Goal: Task Accomplishment & Management: Manage account settings

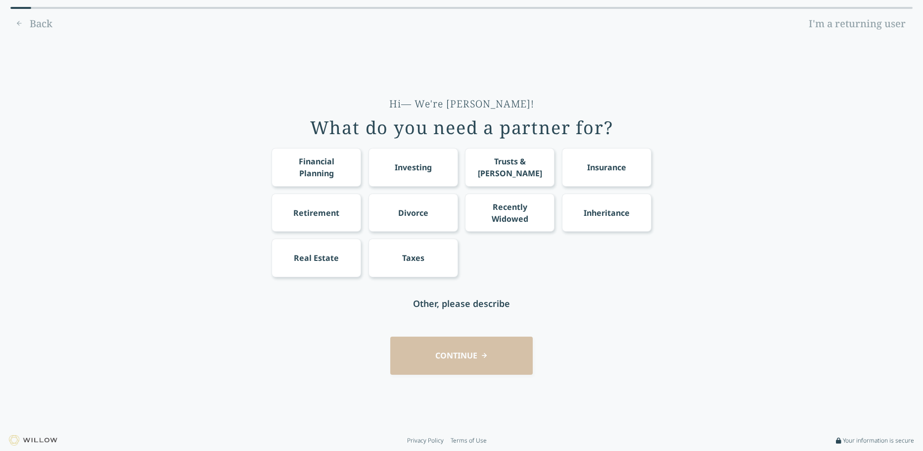
click at [893, 27] on link "I'm a returning user" at bounding box center [857, 24] width 111 height 16
